Goal: Find specific page/section: Find specific page/section

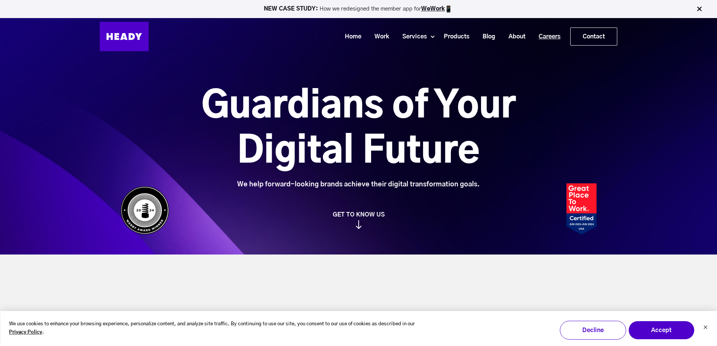
click at [547, 35] on link "Careers" at bounding box center [546, 37] width 35 height 14
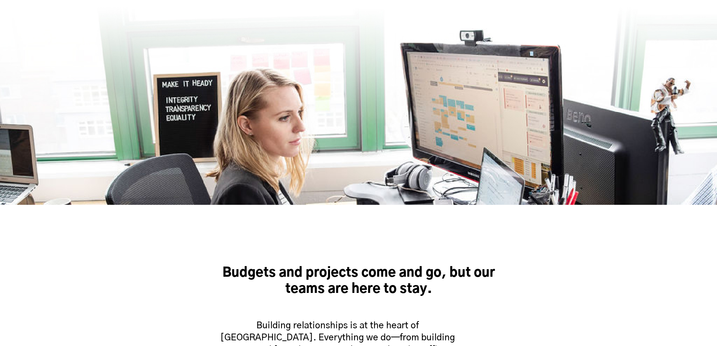
scroll to position [264, 0]
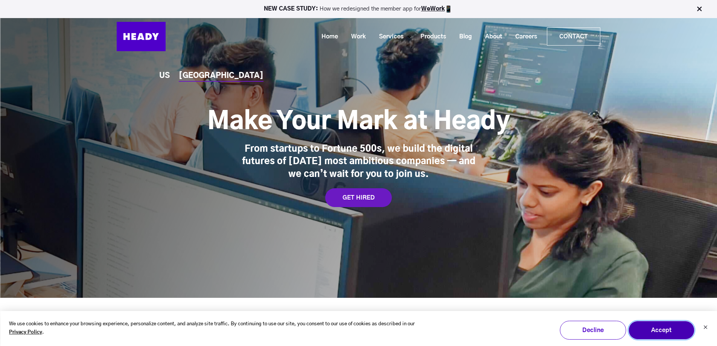
click at [667, 325] on button "Accept" at bounding box center [661, 330] width 66 height 19
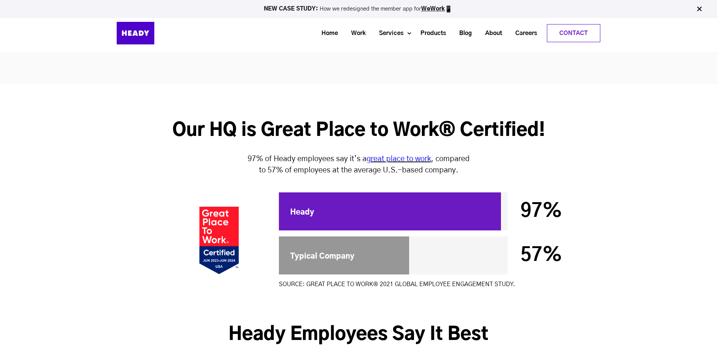
scroll to position [2107, 0]
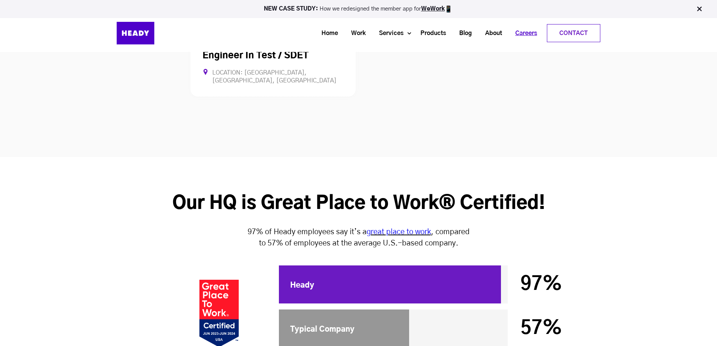
click at [525, 32] on link "Careers" at bounding box center [523, 33] width 35 height 14
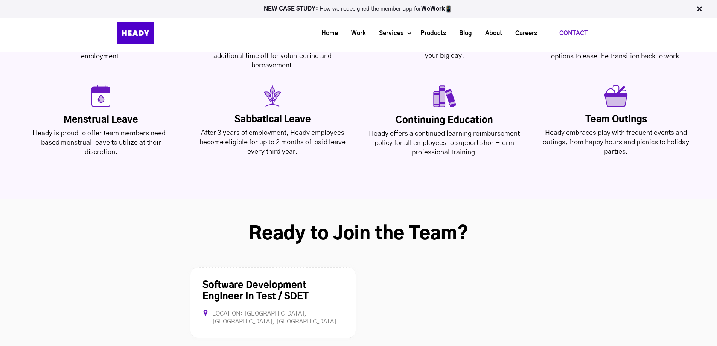
scroll to position [1845, 0]
